Goal: Use online tool/utility: Utilize a website feature to perform a specific function

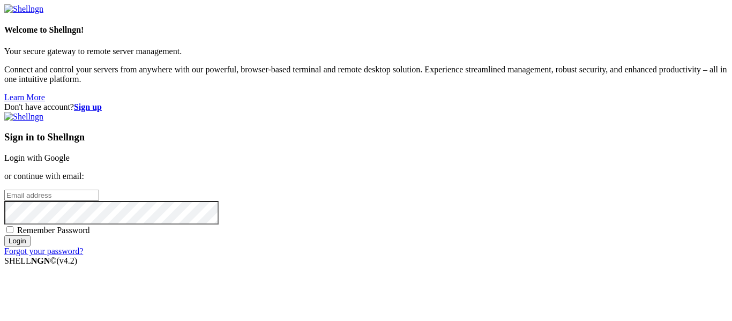
click at [70, 153] on link "Login with Google" at bounding box center [36, 157] width 65 height 9
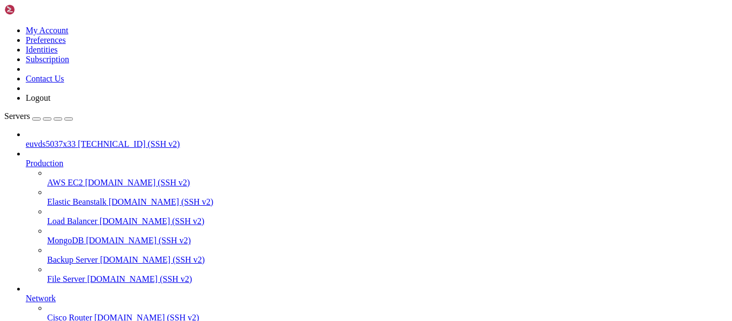
click at [60, 139] on span "euvds5037x33" at bounding box center [51, 143] width 50 height 9
click at [58, 139] on span "euvds5037x33" at bounding box center [51, 143] width 50 height 9
click at [78, 139] on span "[TECHNICAL_ID] (SSH v2)" at bounding box center [129, 143] width 102 height 9
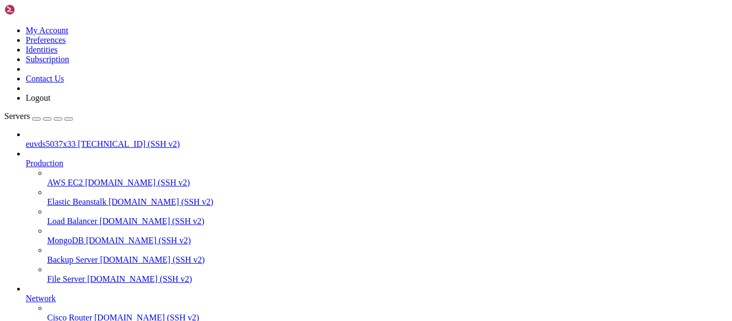
click at [78, 139] on span "[TECHNICAL_ID] (SSH v2)" at bounding box center [129, 143] width 102 height 9
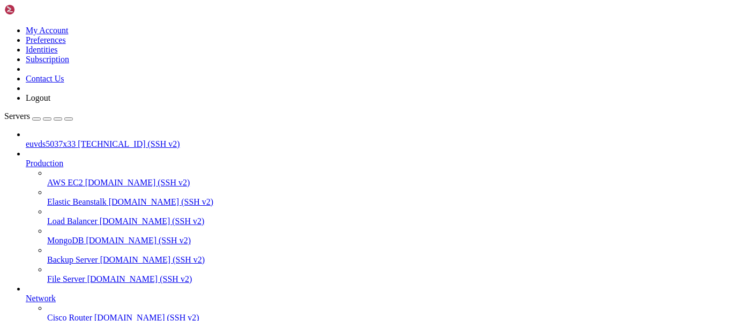
click at [57, 139] on span "euvds5037x33" at bounding box center [51, 143] width 50 height 9
